Goal: Information Seeking & Learning: Learn about a topic

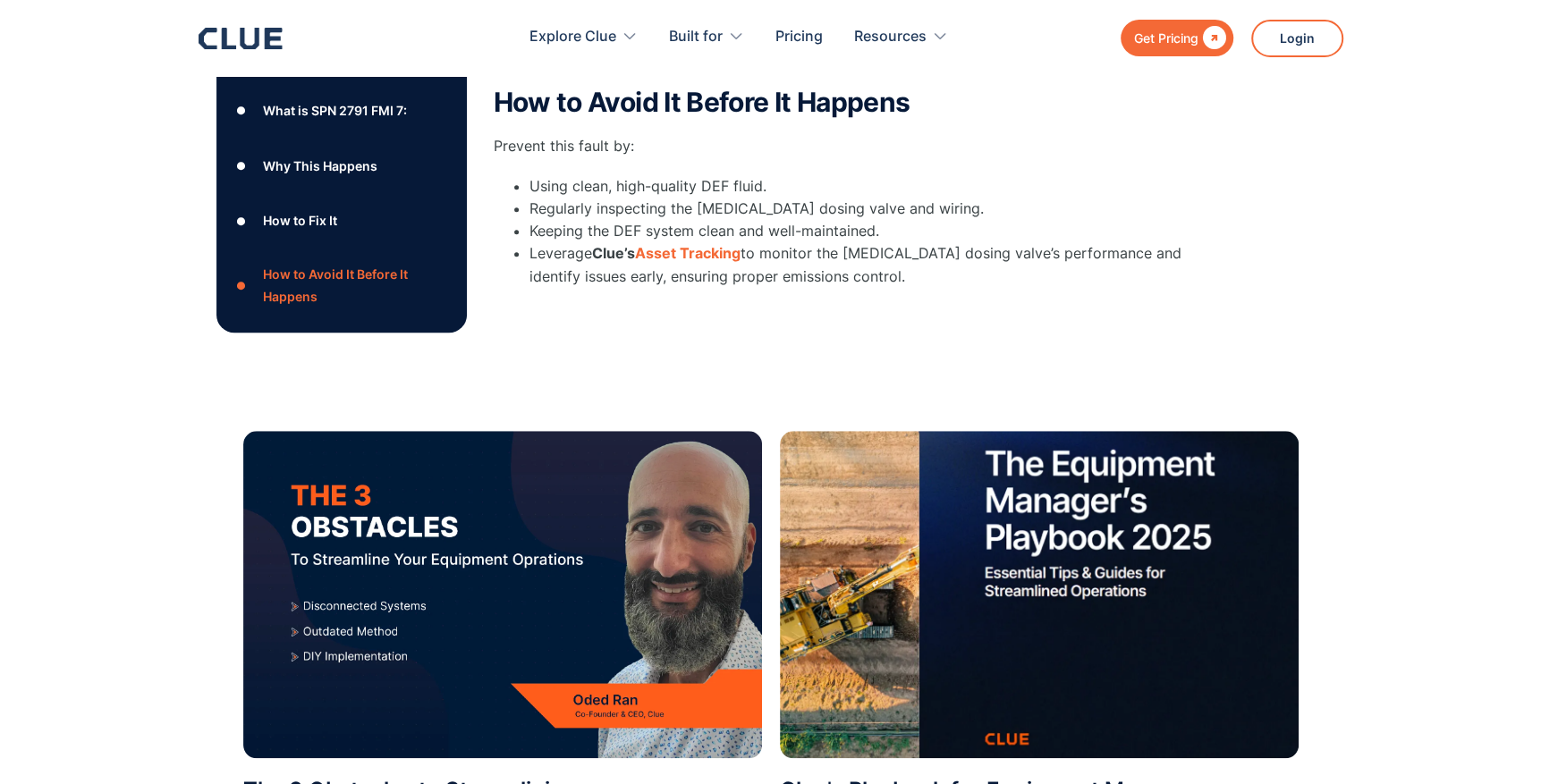
scroll to position [477, 0]
